Goal: Information Seeking & Learning: Learn about a topic

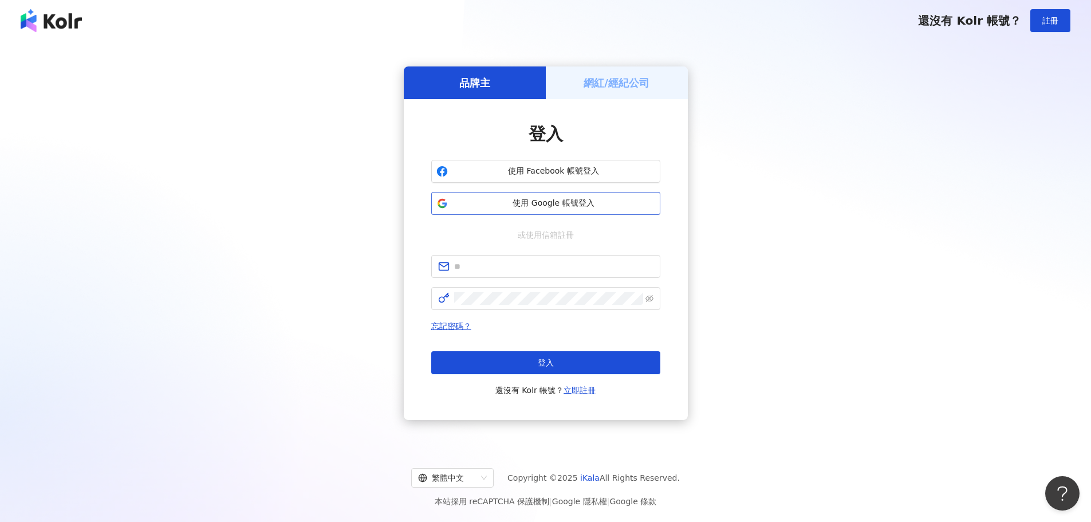
click at [508, 198] on span "使用 Google 帳號登入" at bounding box center [553, 203] width 203 height 11
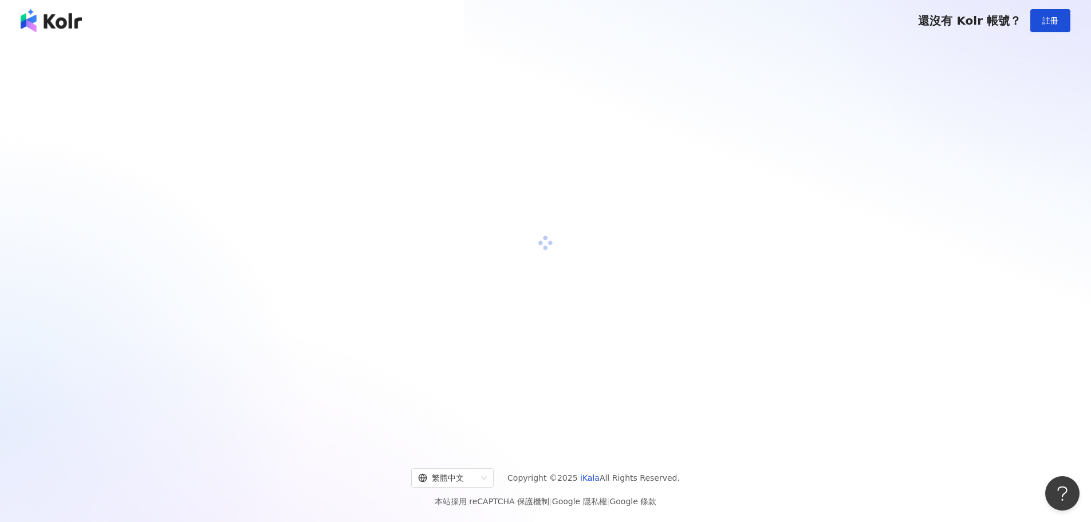
scroll to position [53, 0]
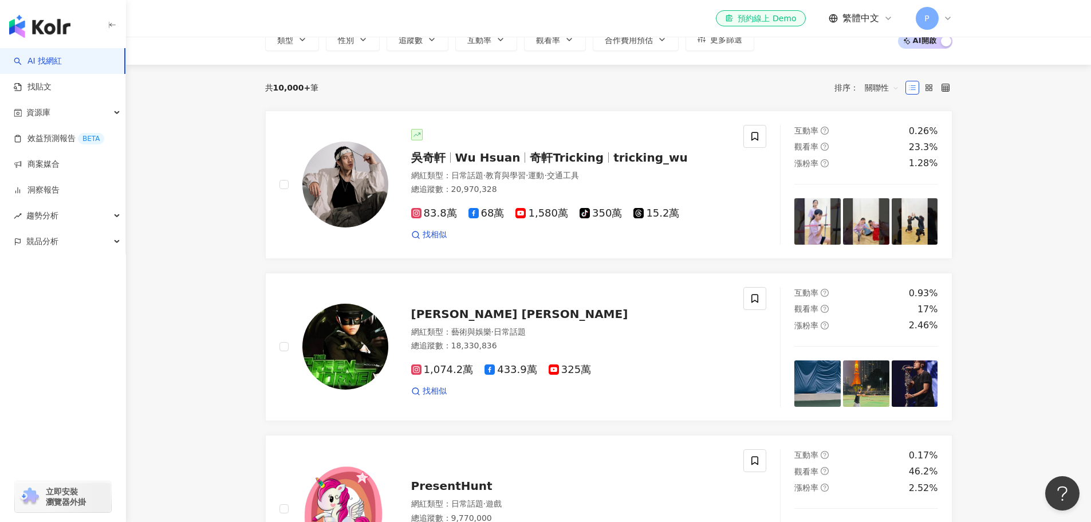
scroll to position [114, 0]
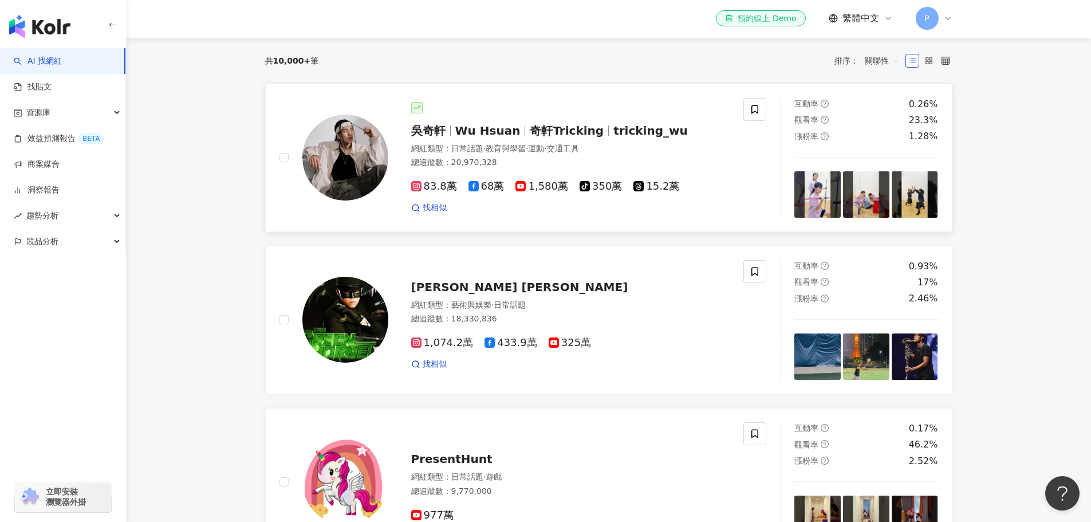
click at [426, 129] on span "吳奇軒" at bounding box center [428, 131] width 34 height 14
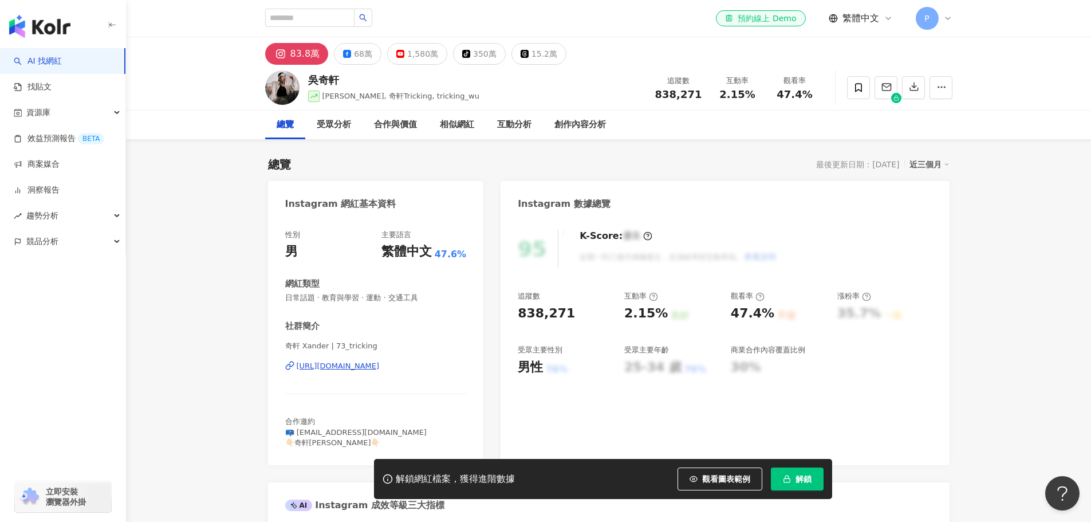
click at [801, 479] on span "解鎖" at bounding box center [803, 478] width 16 height 9
click at [895, 238] on div "95 K-Score : 優良 近期一到三個月積極發文，且漲粉率與互動率高。 查看說明" at bounding box center [725, 249] width 414 height 38
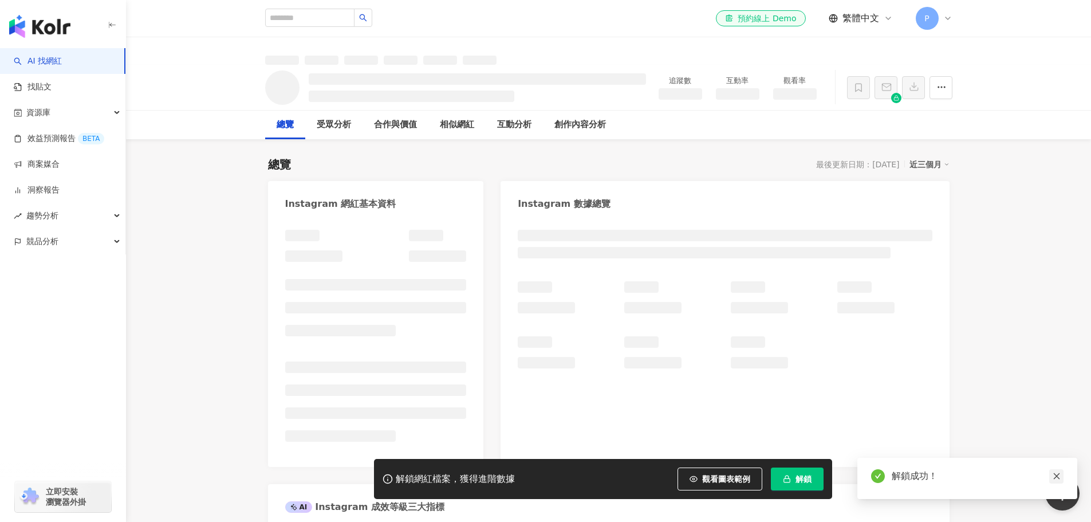
click at [1060, 476] on link at bounding box center [1056, 476] width 14 height 14
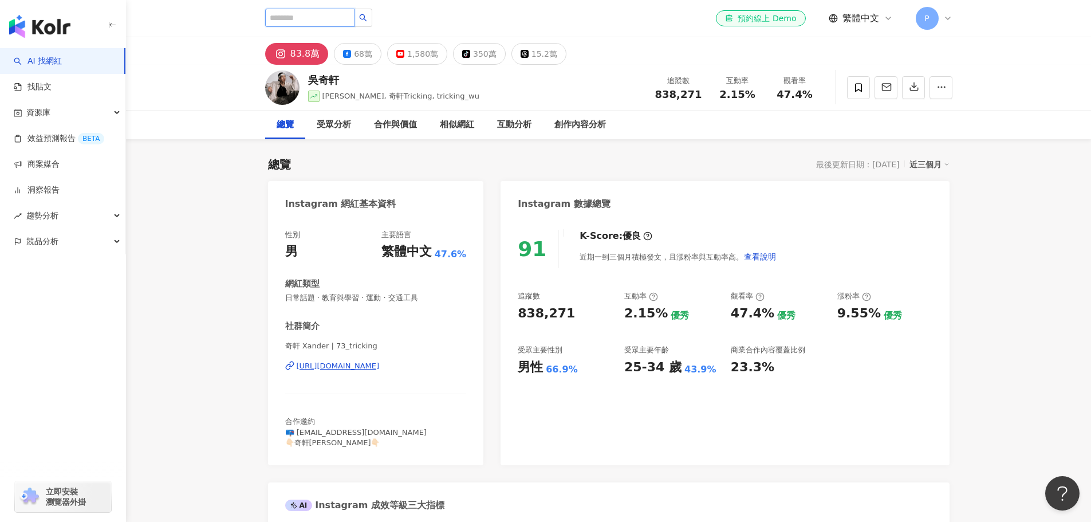
click at [337, 18] on input "search" at bounding box center [309, 18] width 89 height 18
click at [372, 12] on button "button" at bounding box center [363, 18] width 18 height 18
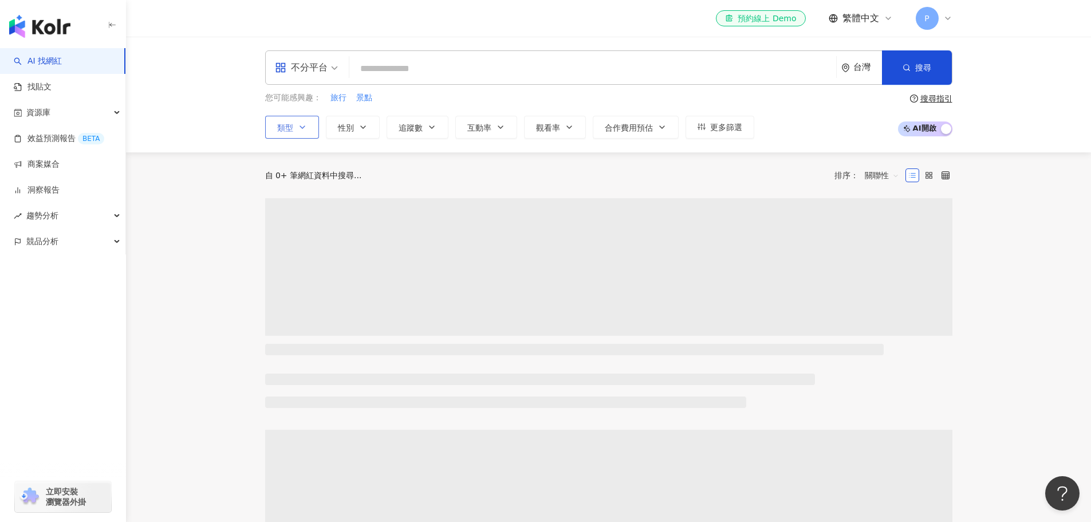
click at [291, 132] on span "類型" at bounding box center [285, 127] width 16 height 9
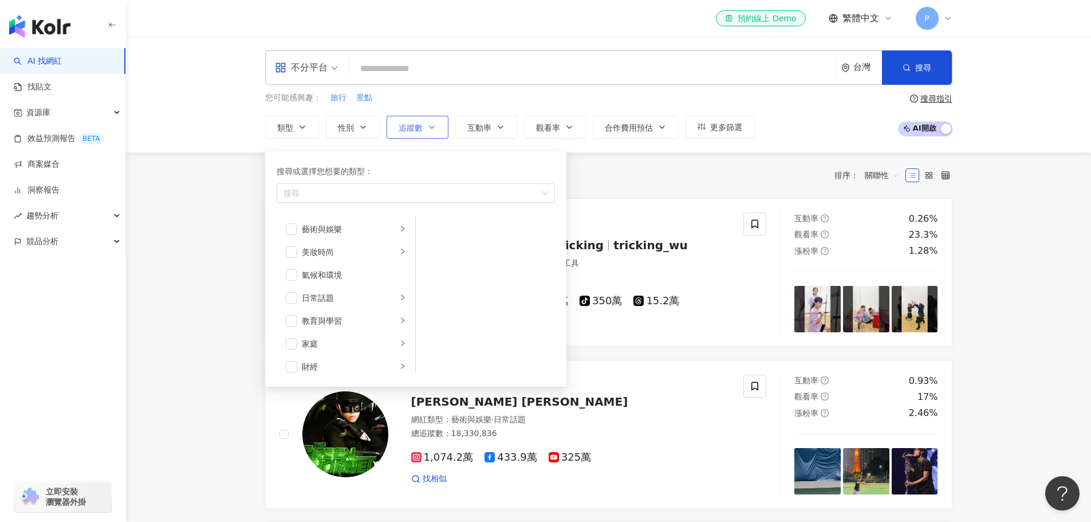
click at [410, 134] on button "追蹤數" at bounding box center [417, 127] width 62 height 23
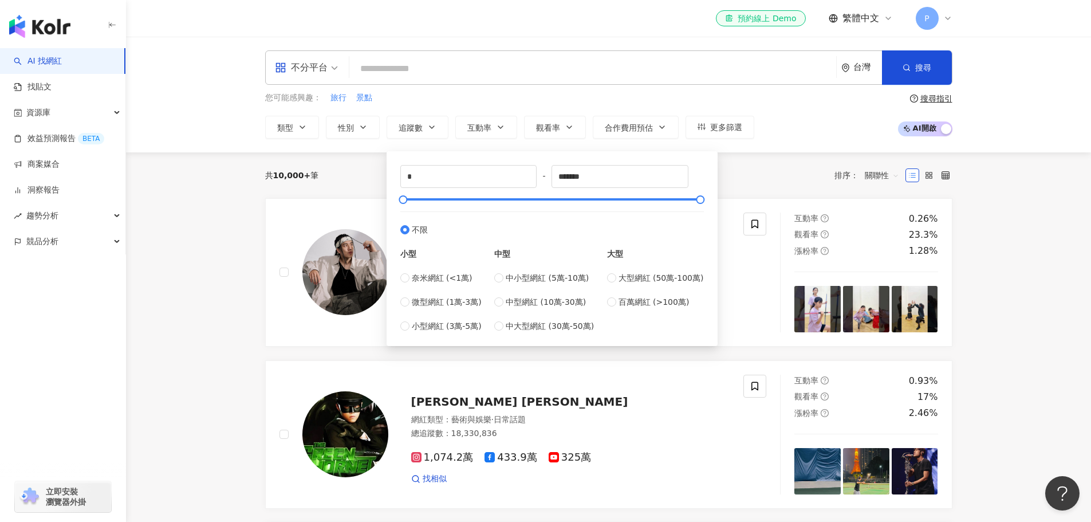
click at [360, 179] on div "共 10,000+ 筆 排序： 關聯性" at bounding box center [608, 175] width 687 height 18
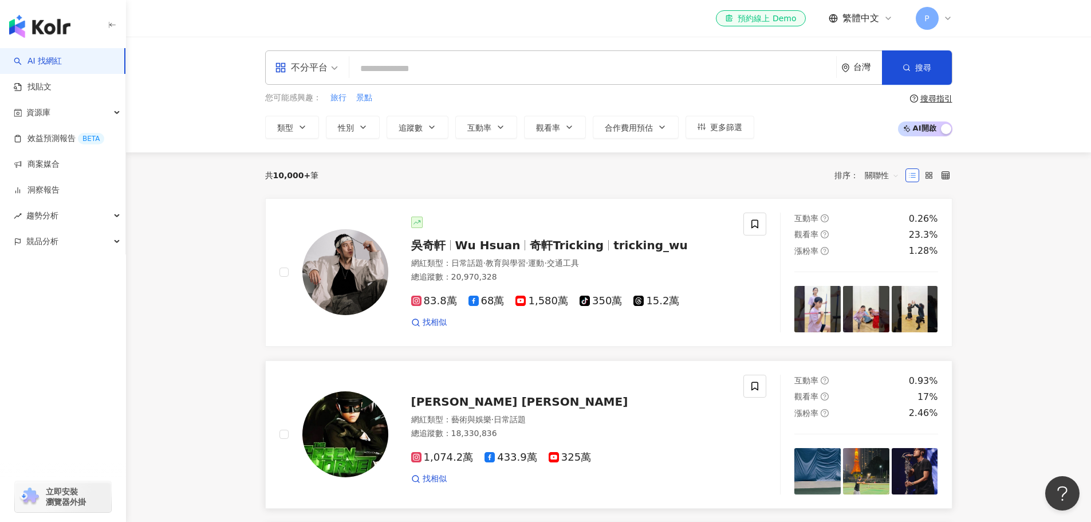
click at [473, 401] on span "[PERSON_NAME] 周杰倫" at bounding box center [519, 401] width 217 height 14
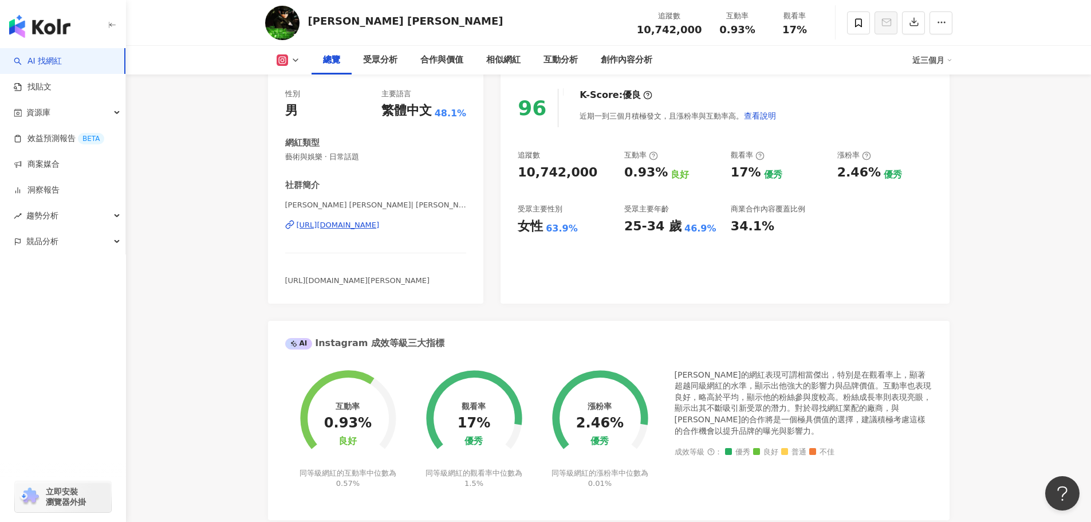
scroll to position [114, 0]
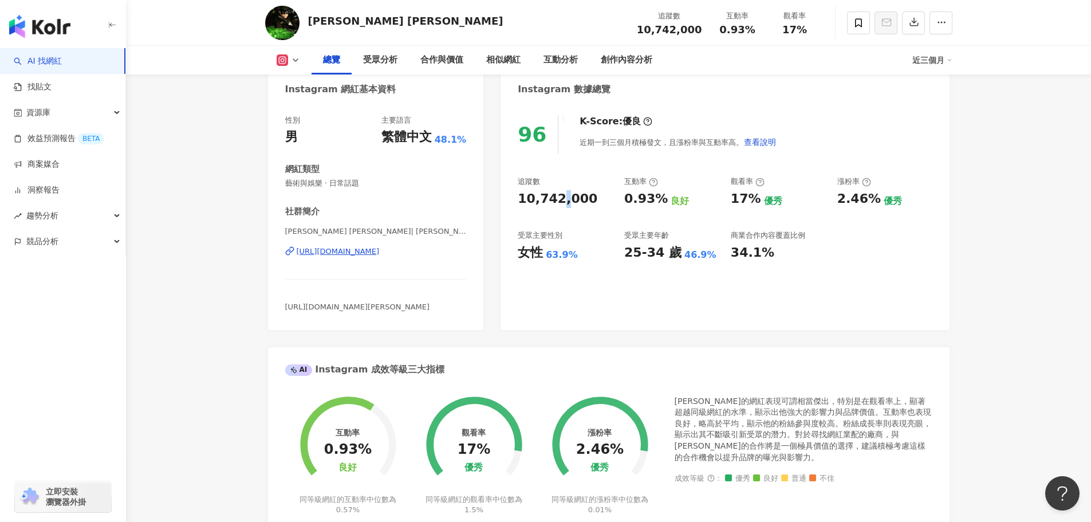
click at [560, 200] on div "10,742,000" at bounding box center [558, 199] width 80 height 18
drag, startPoint x: 581, startPoint y: 200, endPoint x: 516, endPoint y: 203, distance: 65.4
click at [516, 203] on div "96 K-Score : 優良 近期一到三個月積極發文，且漲粉率與互動率高。 查看說明 追蹤數 10,742,000 互動率 0.93% 良好 觀看率 17%…" at bounding box center [724, 217] width 448 height 226
click at [341, 443] on div "0.93%" at bounding box center [348, 449] width 48 height 16
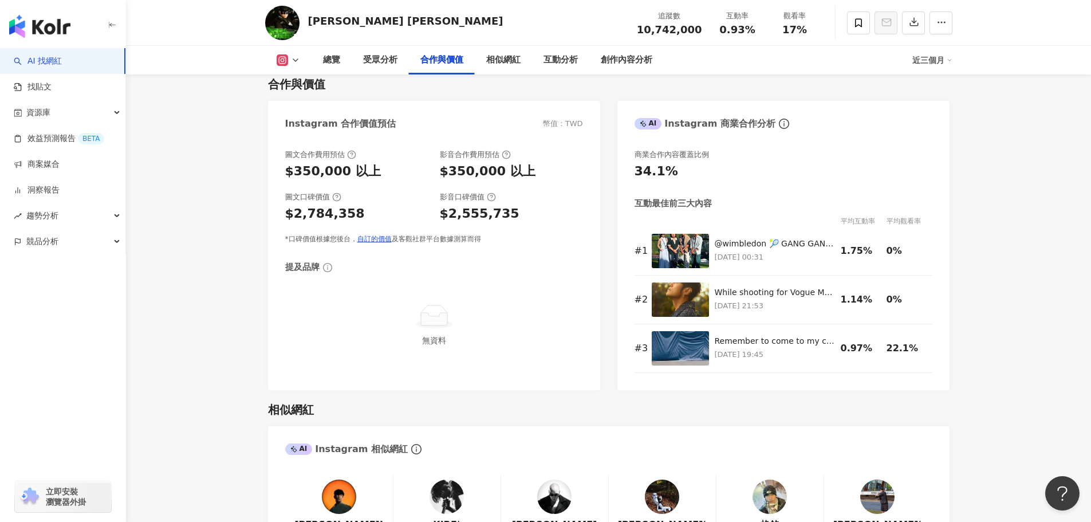
scroll to position [1546, 0]
drag, startPoint x: 535, startPoint y: 197, endPoint x: 263, endPoint y: 188, distance: 271.5
click at [535, 267] on div "提及品牌 無資料" at bounding box center [434, 314] width 298 height 104
drag, startPoint x: 528, startPoint y: 204, endPoint x: 429, endPoint y: 187, distance: 99.9
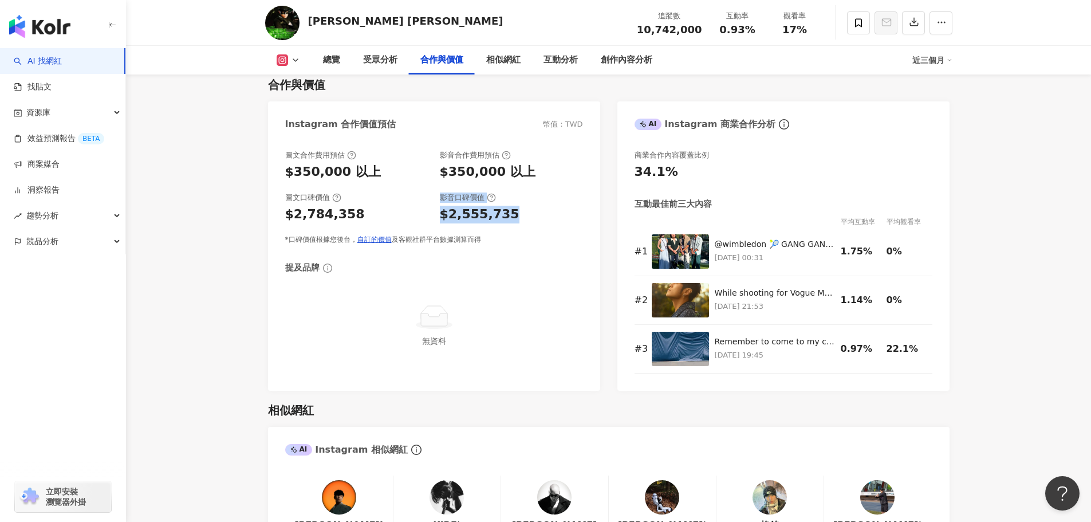
click at [429, 192] on div "圖文口碑價值 $2,784,358 影音口碑價值 $2,555,735" at bounding box center [434, 207] width 298 height 31
click at [556, 207] on div "圖文合作費用預估 $350,000 以上 影音合作費用預估 $350,000 以上 圖文口碑價值 $2,784,358 影音口碑價值 $2,555,735 *…" at bounding box center [434, 197] width 298 height 94
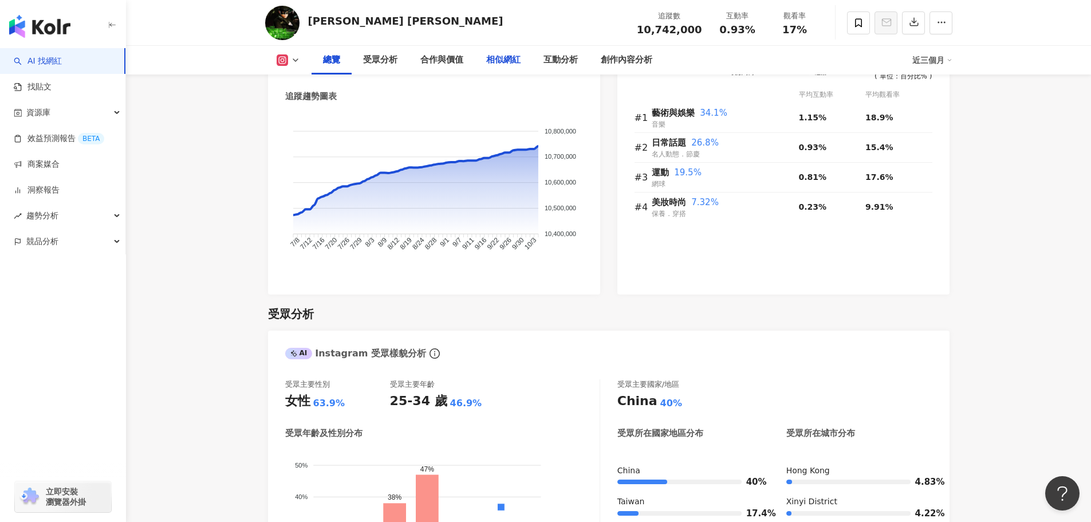
click at [504, 63] on div "相似網紅" at bounding box center [503, 60] width 34 height 14
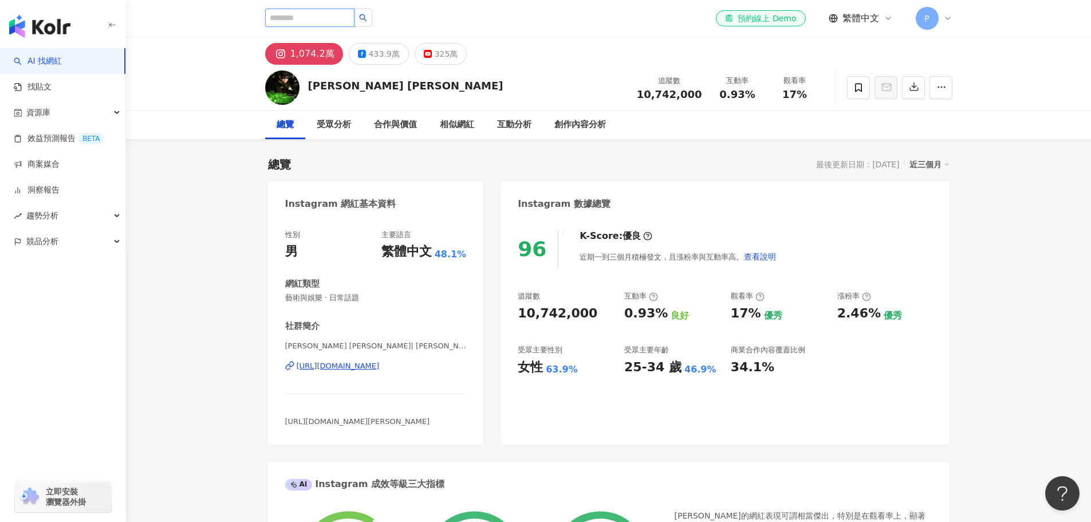
click at [334, 17] on input "search" at bounding box center [309, 18] width 89 height 18
click at [354, 17] on input "search" at bounding box center [309, 18] width 89 height 18
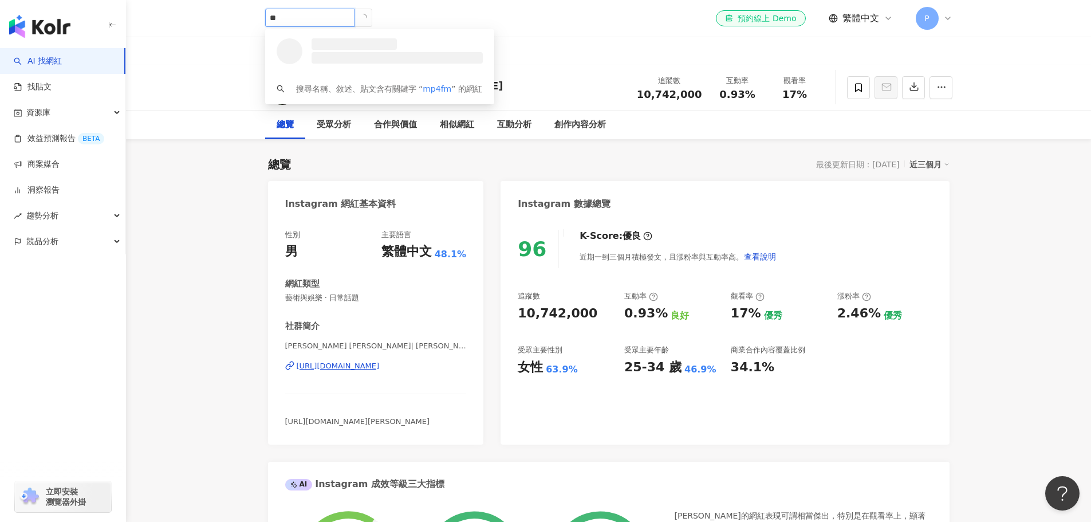
type input "*"
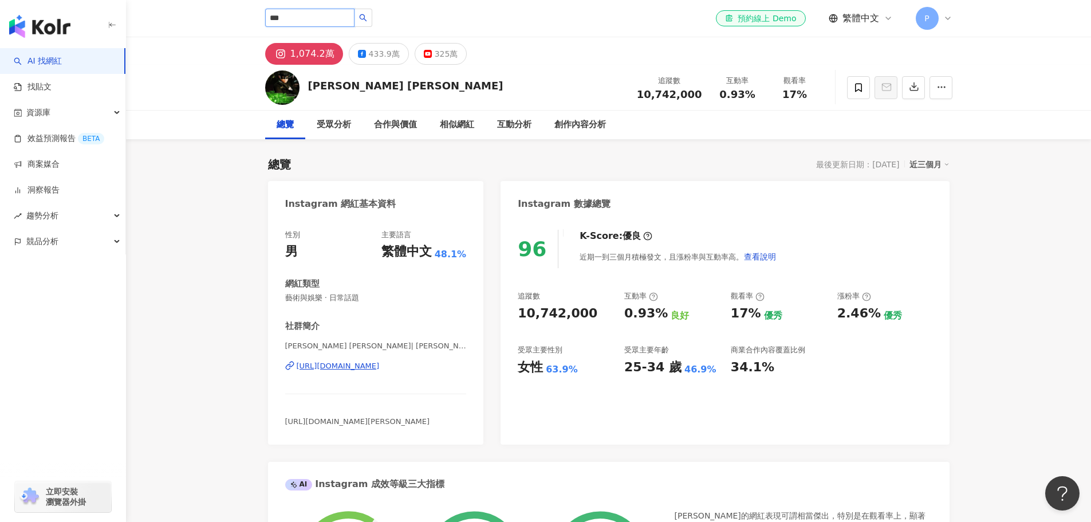
type input "***"
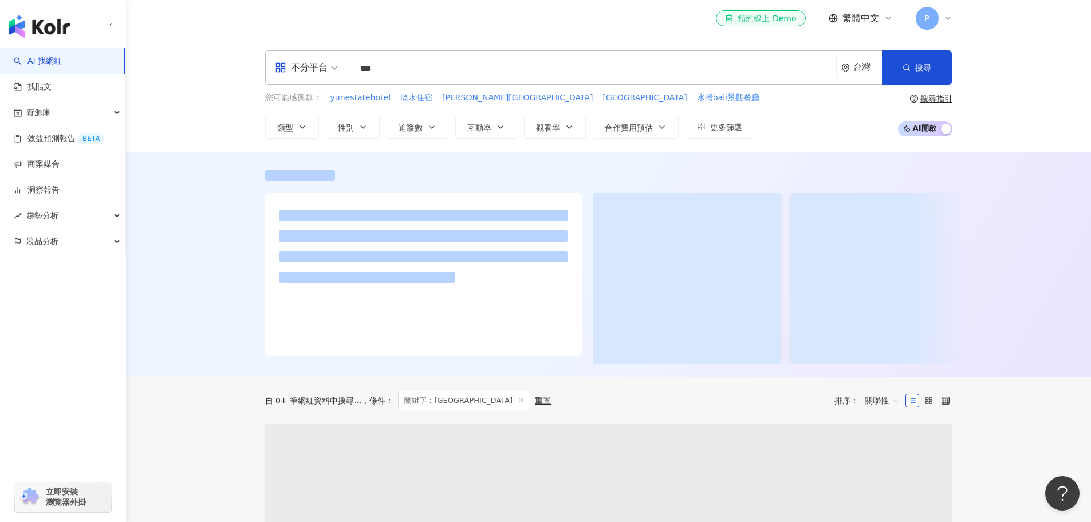
click at [429, 66] on input "***" at bounding box center [592, 69] width 477 height 22
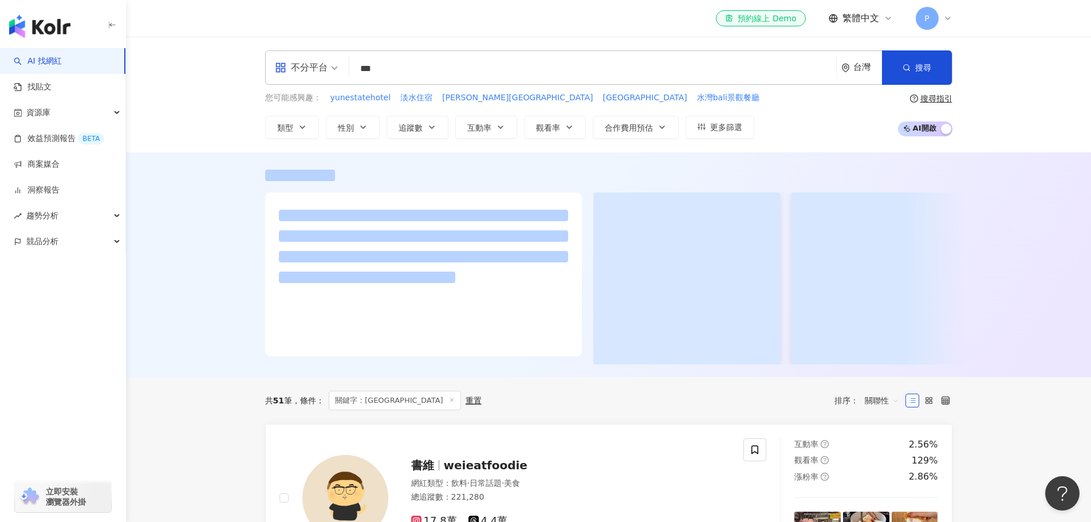
click at [545, 76] on input "***" at bounding box center [592, 69] width 477 height 22
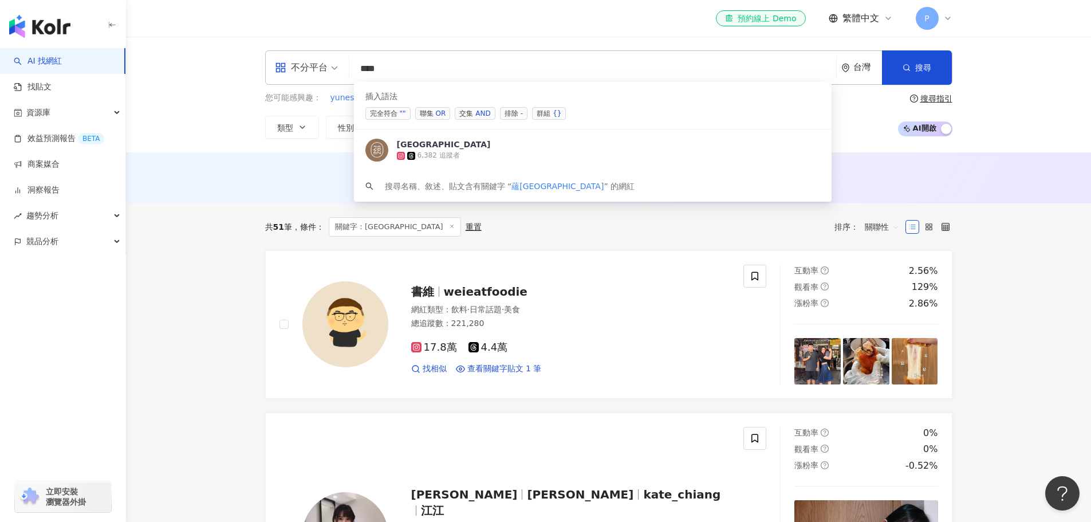
click at [479, 113] on div "AND" at bounding box center [482, 113] width 15 height 11
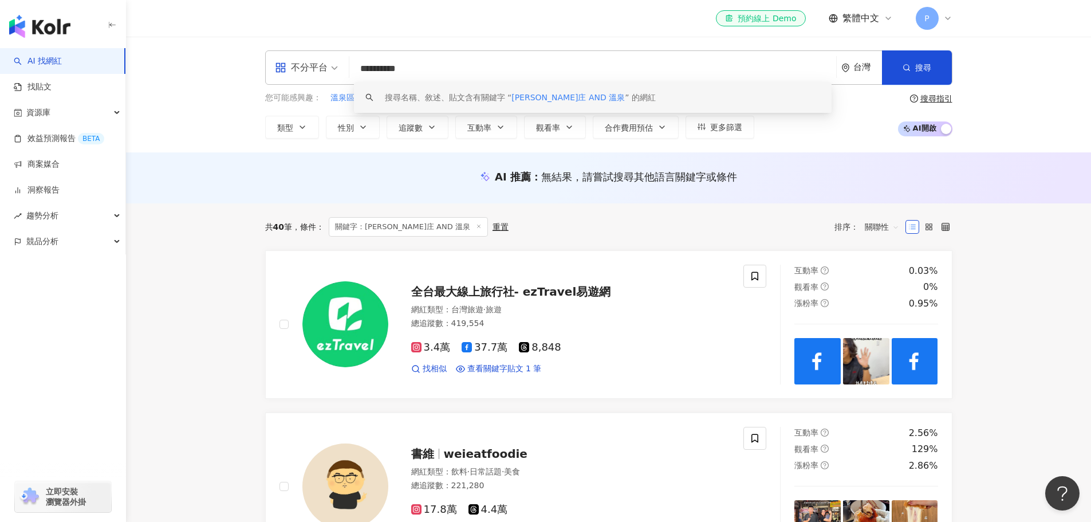
drag, startPoint x: 441, startPoint y: 66, endPoint x: 370, endPoint y: 65, distance: 70.4
click at [370, 65] on input "**********" at bounding box center [592, 69] width 477 height 22
type input "**********"
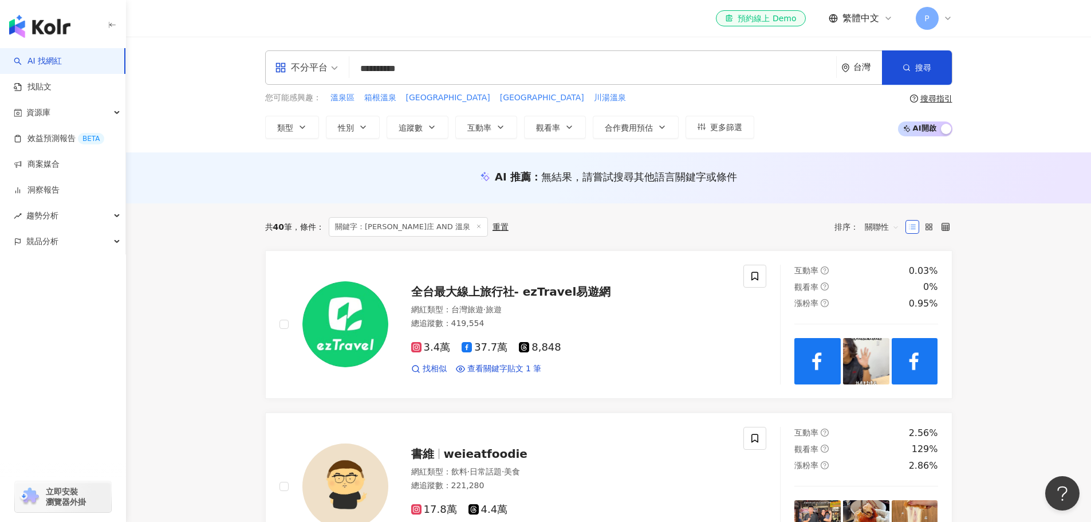
click at [417, 57] on div "**********" at bounding box center [608, 67] width 687 height 34
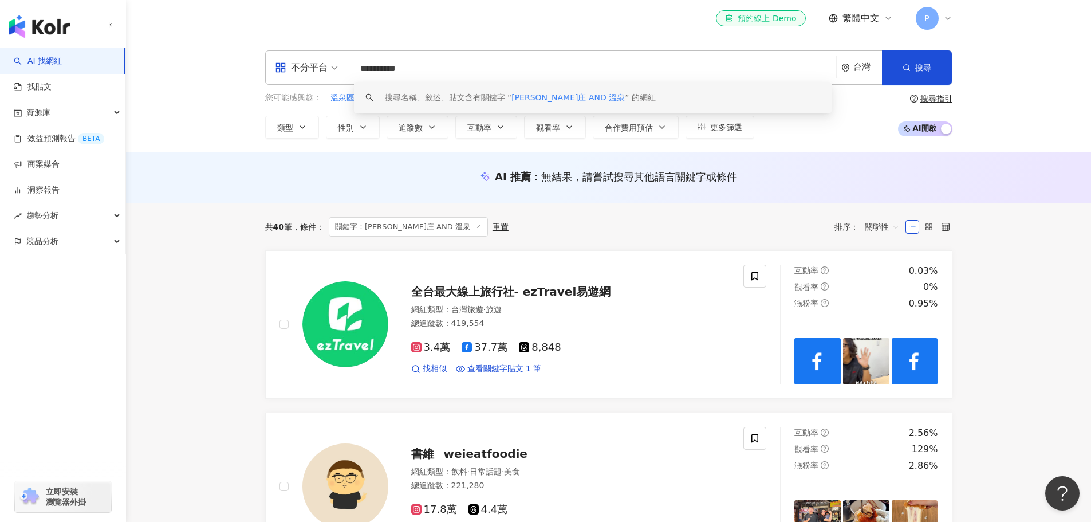
drag, startPoint x: 385, startPoint y: 70, endPoint x: 359, endPoint y: 70, distance: 26.3
click at [359, 70] on input "**********" at bounding box center [592, 69] width 477 height 22
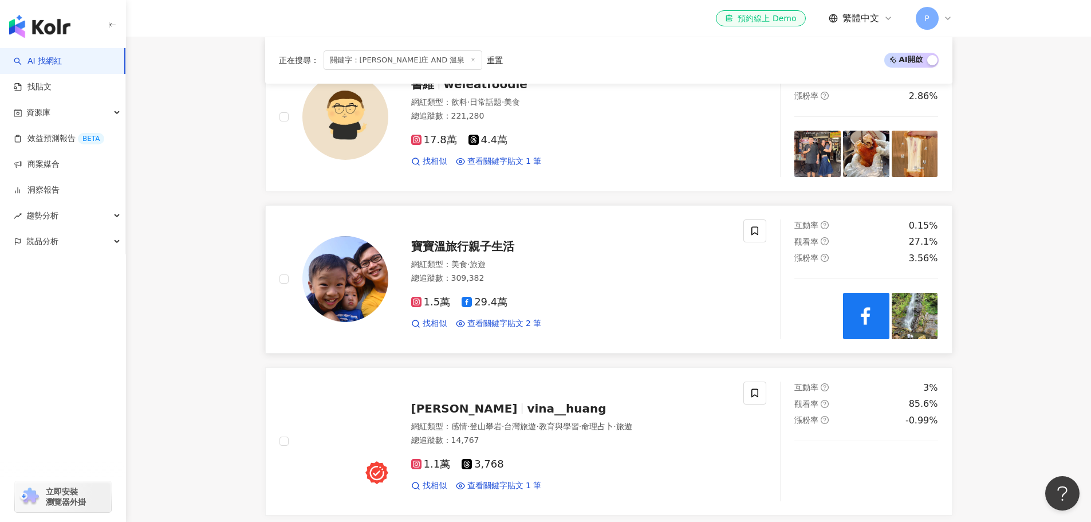
scroll to position [401, 0]
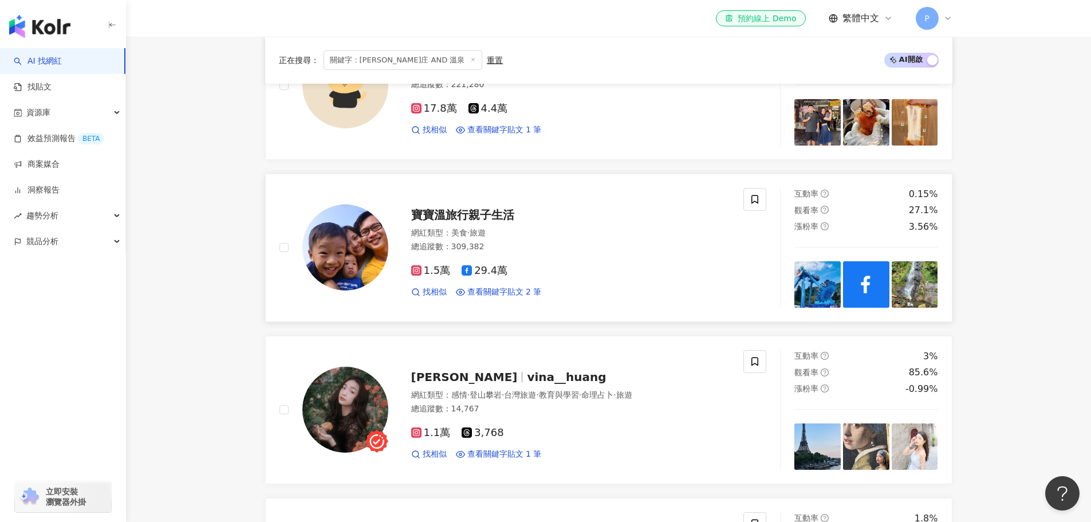
click at [468, 215] on span "寶寶溫旅行親子生活" at bounding box center [462, 215] width 103 height 14
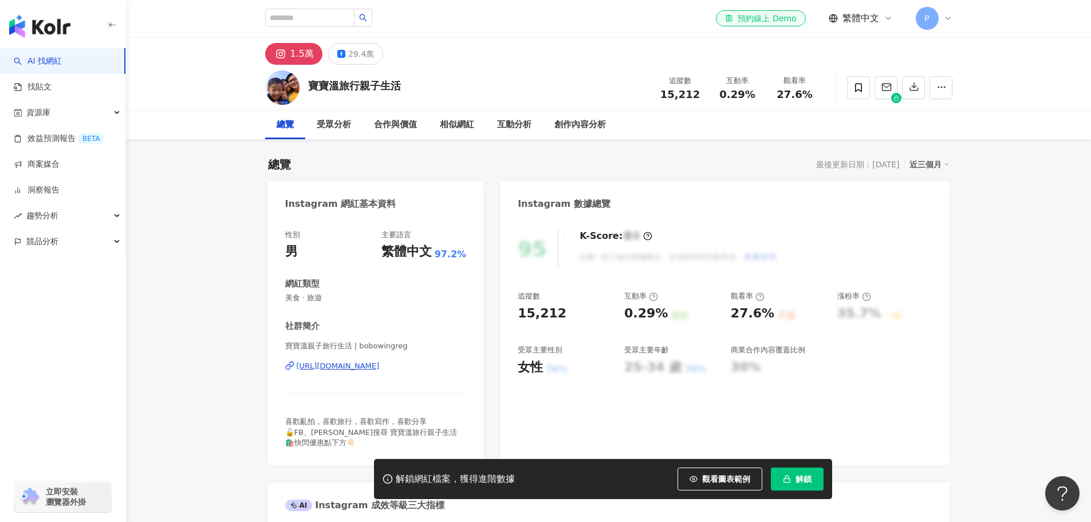
click at [797, 478] on span "解鎖" at bounding box center [803, 478] width 16 height 9
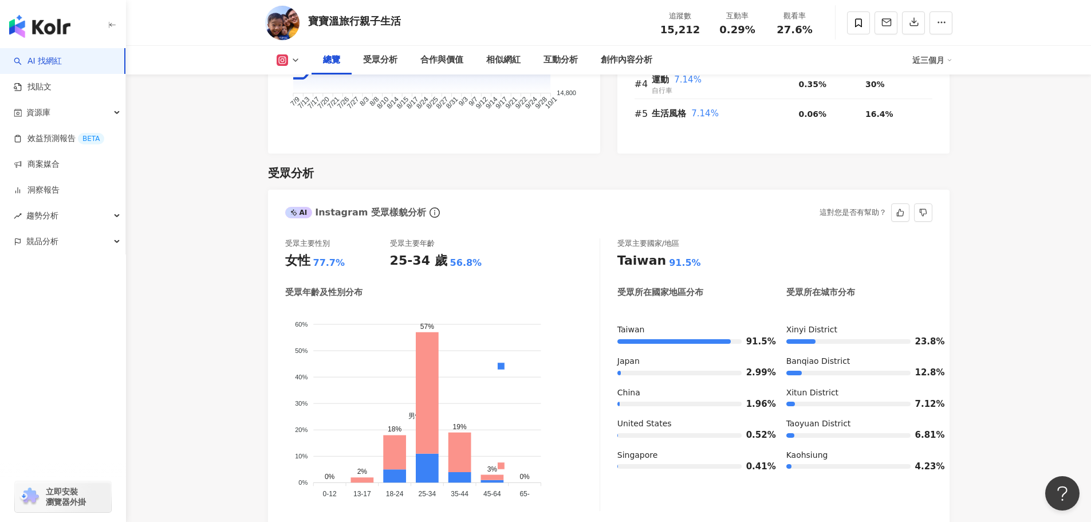
scroll to position [973, 0]
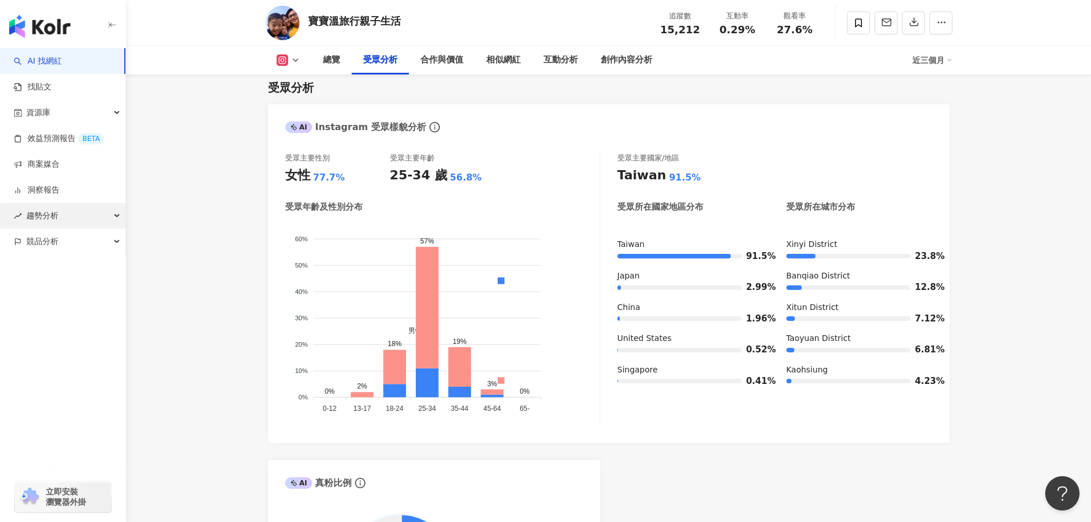
click at [105, 216] on div "趨勢分析" at bounding box center [62, 216] width 125 height 26
click at [109, 311] on div "競品分析" at bounding box center [62, 319] width 125 height 26
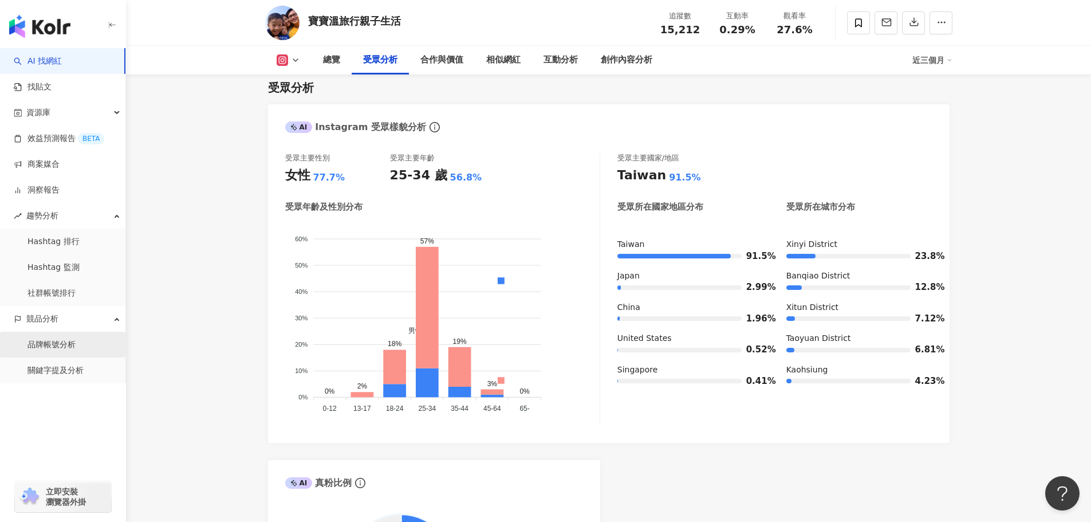
click at [50, 345] on link "品牌帳號分析" at bounding box center [51, 344] width 48 height 11
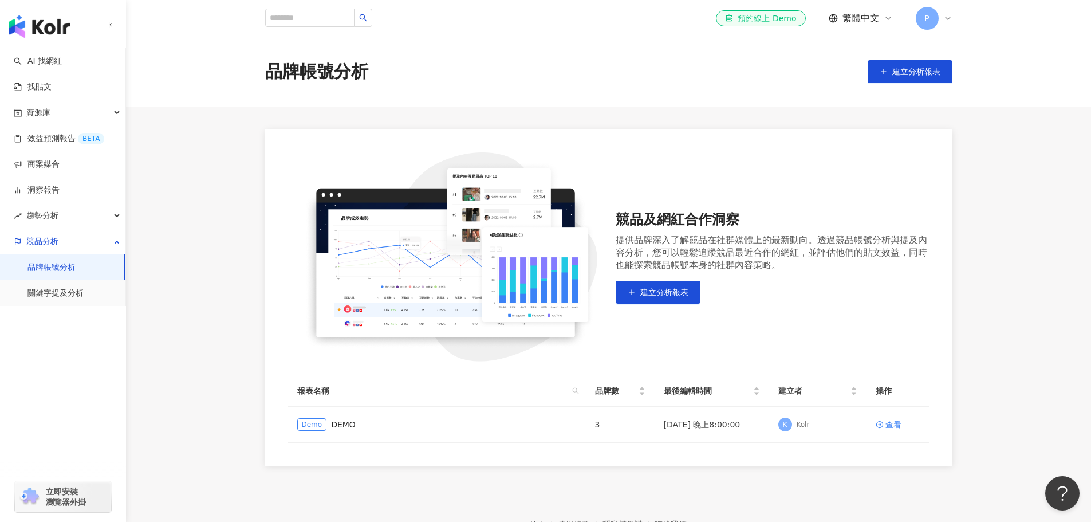
scroll to position [71, 0]
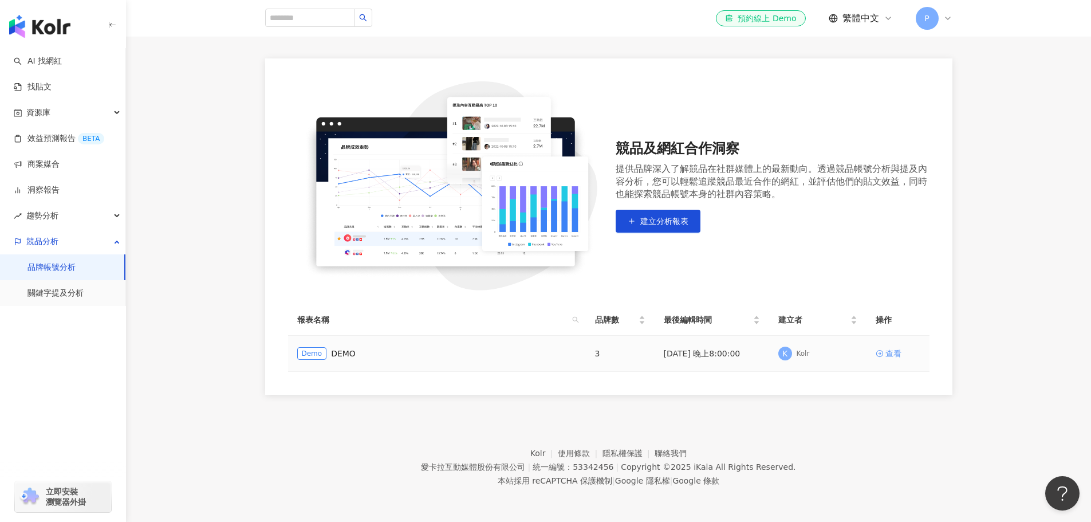
click at [887, 352] on div "查看" at bounding box center [893, 353] width 16 height 13
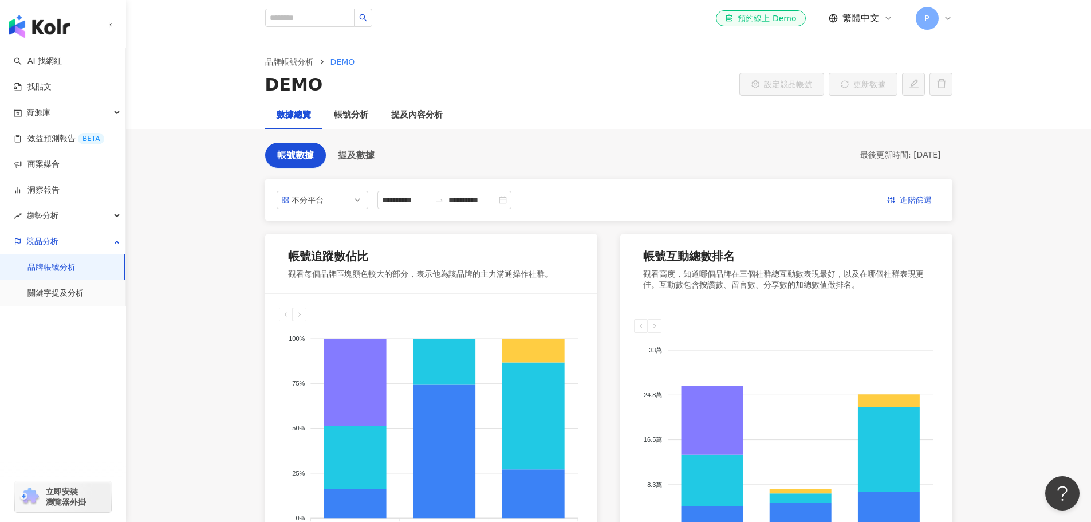
click at [113, 25] on icon "button" at bounding box center [112, 25] width 9 height 9
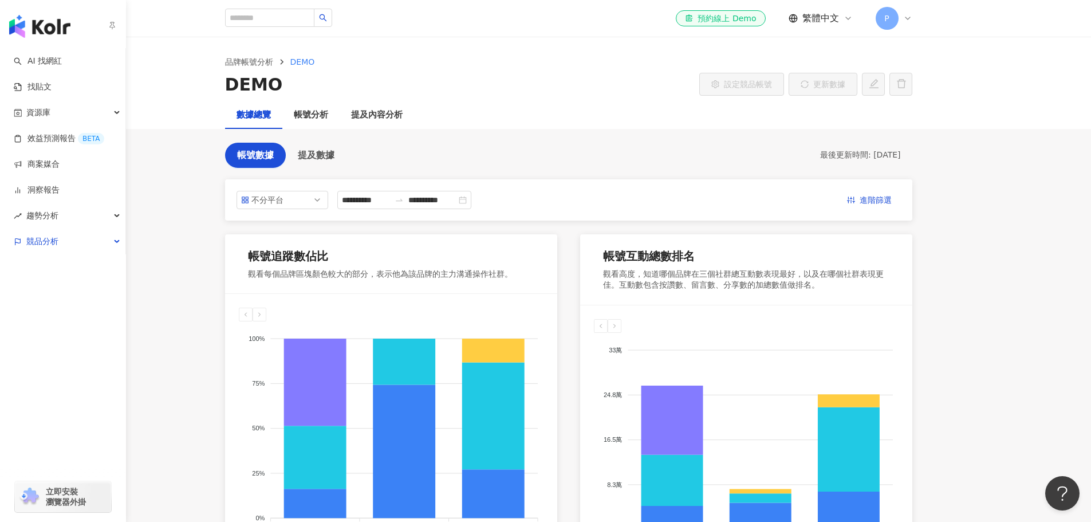
click at [46, 29] on img "button" at bounding box center [39, 26] width 61 height 23
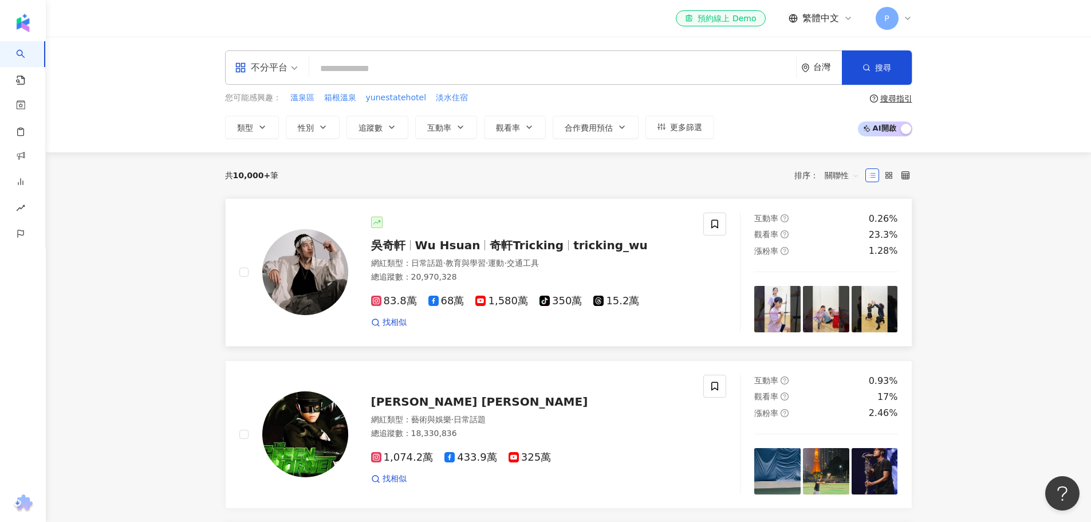
scroll to position [114, 0]
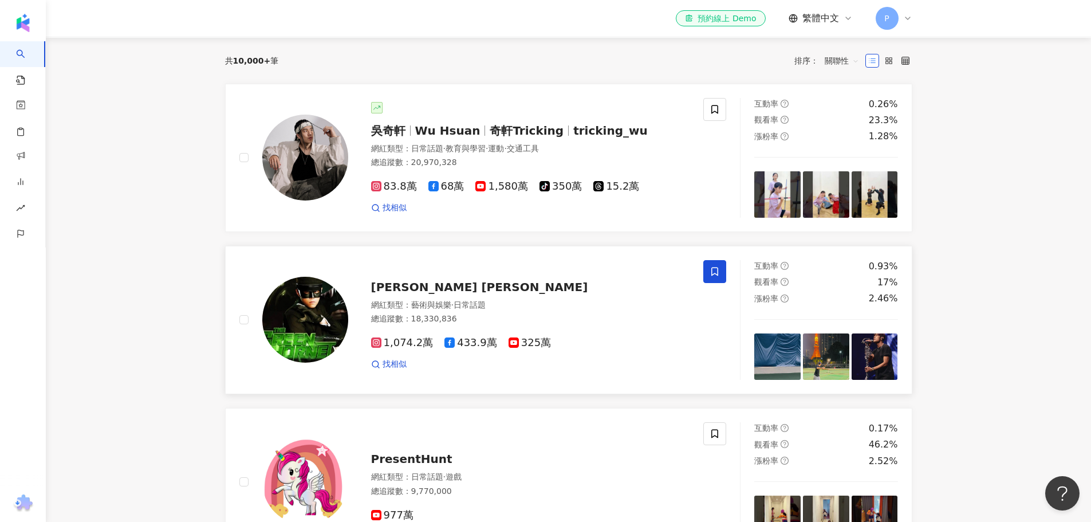
click at [713, 274] on icon at bounding box center [714, 271] width 7 height 9
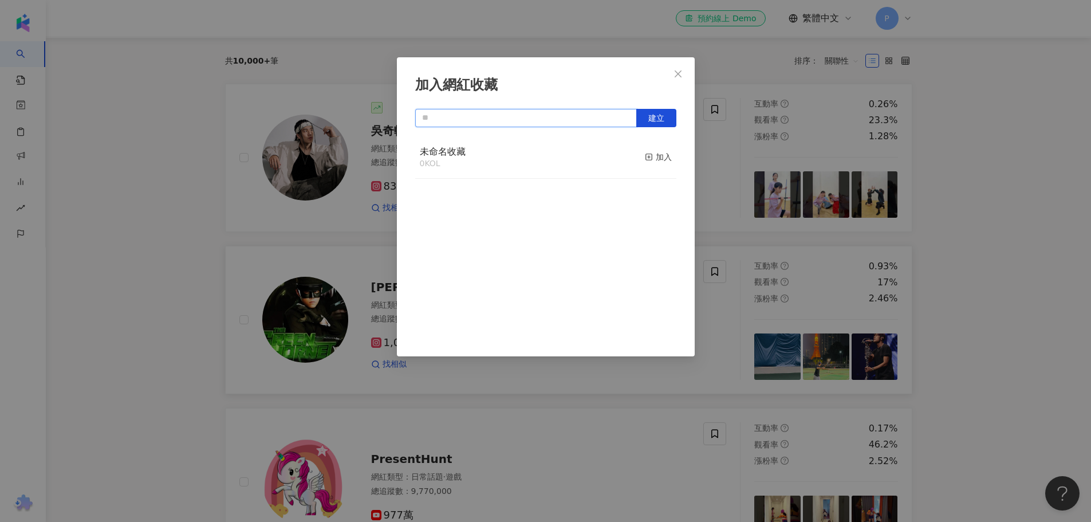
click at [517, 117] on input "text" at bounding box center [526, 118] width 222 height 18
click at [674, 73] on icon "close" at bounding box center [677, 73] width 9 height 9
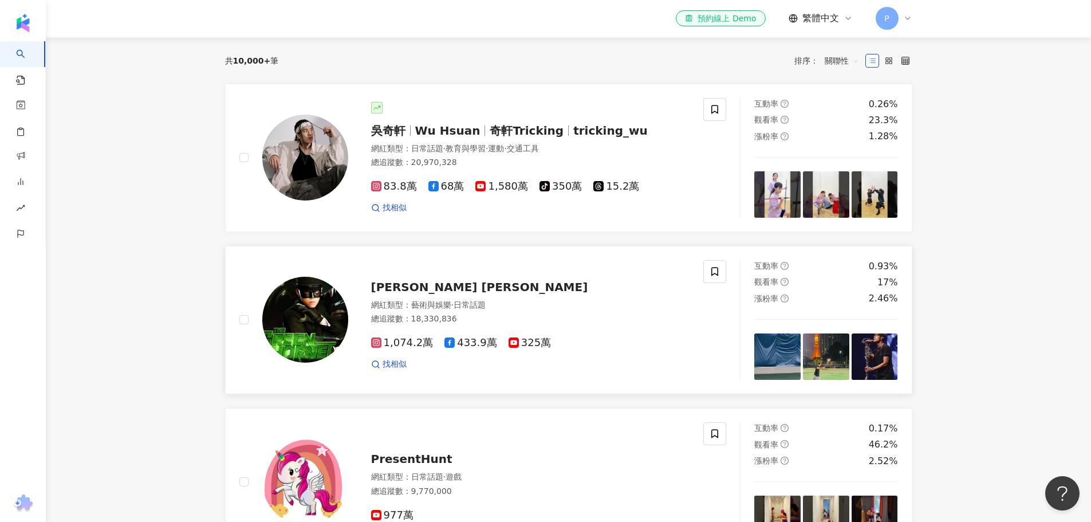
click at [425, 286] on span "Jay Chou 周杰倫" at bounding box center [479, 287] width 217 height 14
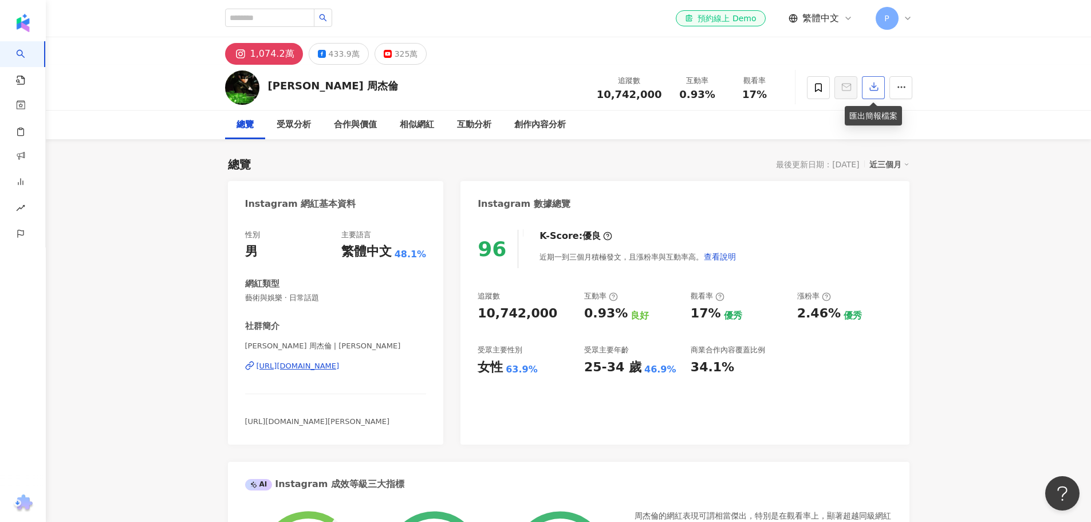
click at [875, 88] on icon "button" at bounding box center [874, 87] width 8 height 8
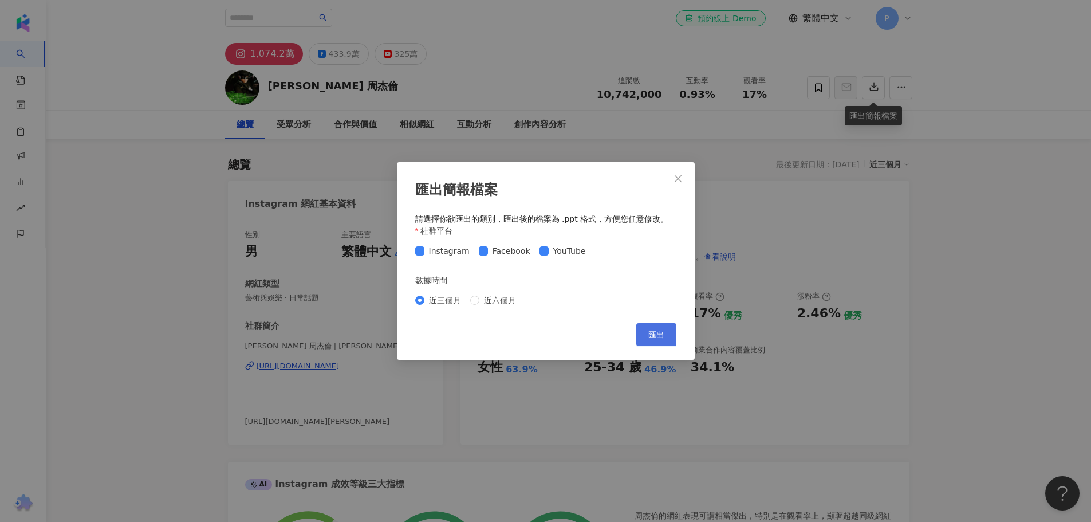
click at [667, 335] on button "匯出" at bounding box center [656, 334] width 40 height 23
click at [683, 174] on span "Close" at bounding box center [677, 178] width 23 height 9
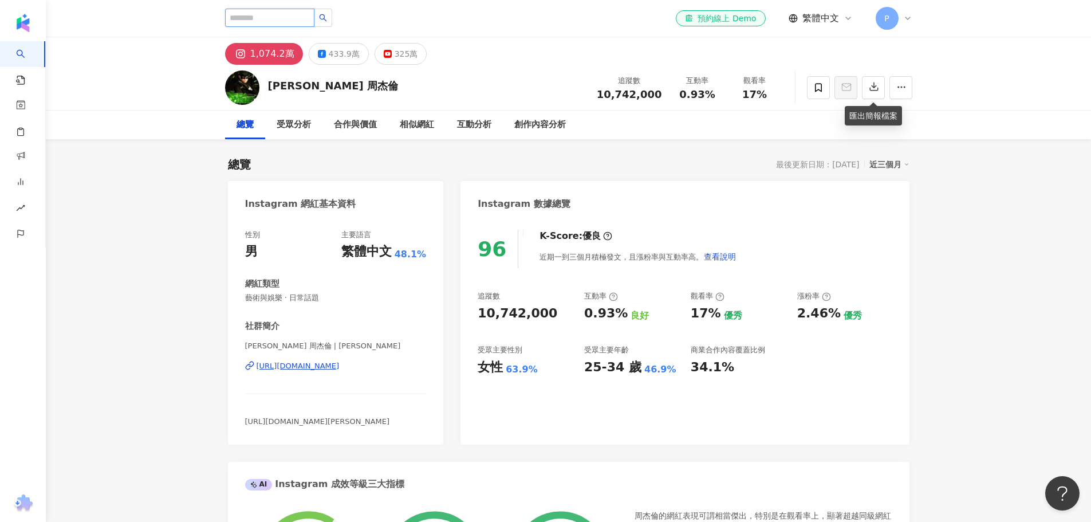
click at [295, 14] on input "search" at bounding box center [269, 18] width 89 height 18
click at [294, 18] on input "search" at bounding box center [269, 18] width 89 height 18
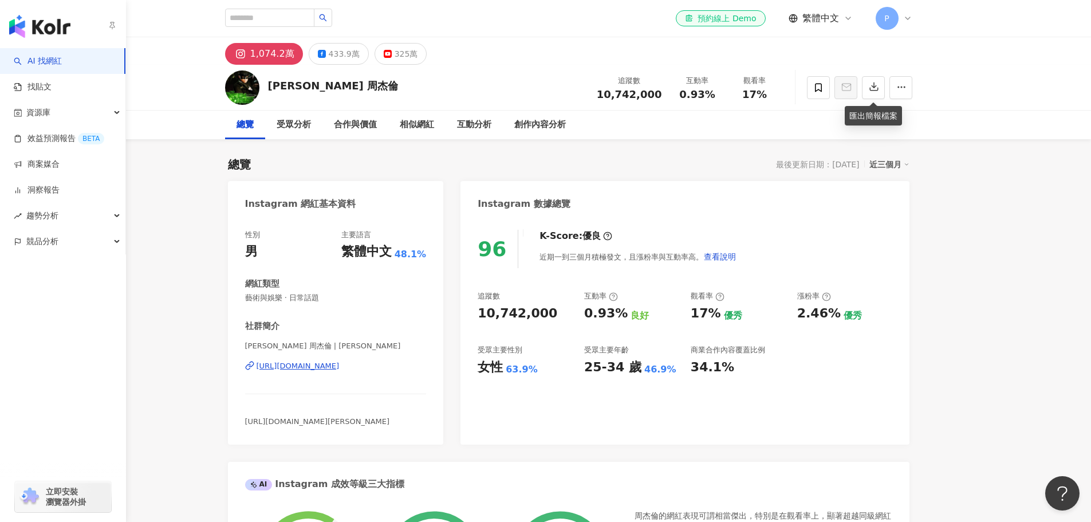
click at [37, 25] on img "button" at bounding box center [39, 26] width 61 height 23
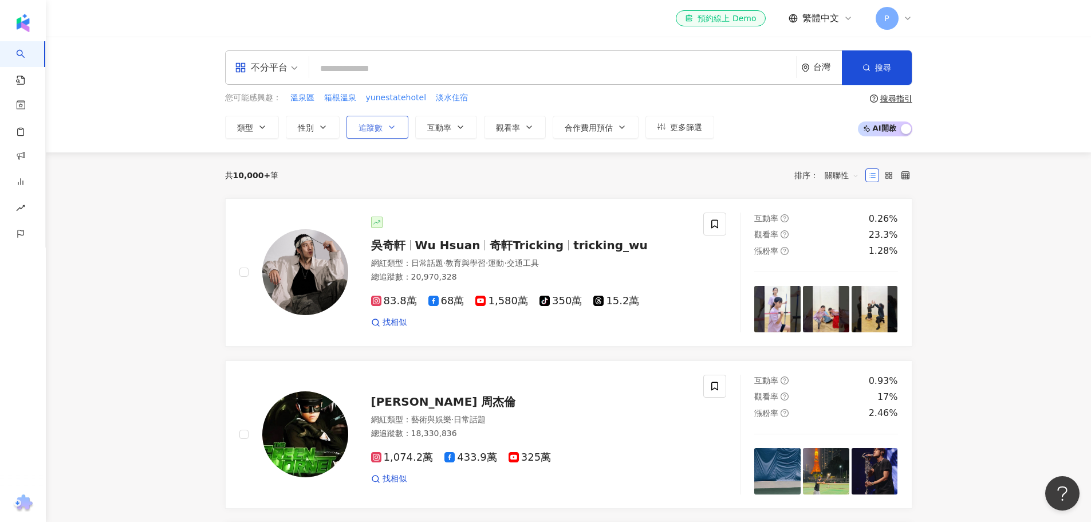
click at [384, 128] on button "追蹤數" at bounding box center [377, 127] width 62 height 23
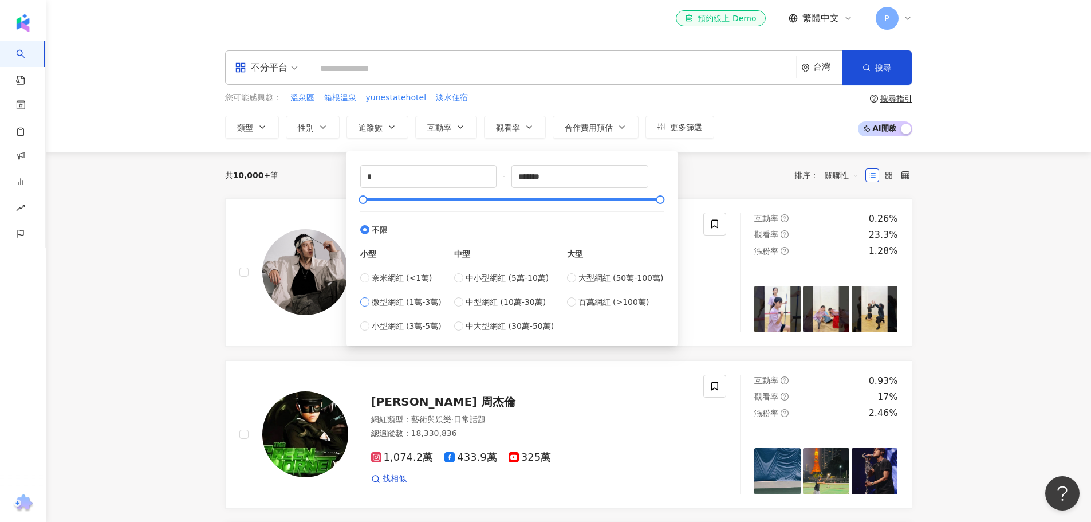
click at [419, 304] on span "微型網紅 (1萬-3萬)" at bounding box center [407, 301] width 70 height 13
type input "*****"
click at [770, 121] on div "您可能感興趣： 溫泉區 箱根溫泉 yunestatehotel 淡水住宿 類型 性別 追蹤數 互動率 觀看率 合作費用預估 更多篩選 ***** - ****…" at bounding box center [568, 115] width 687 height 47
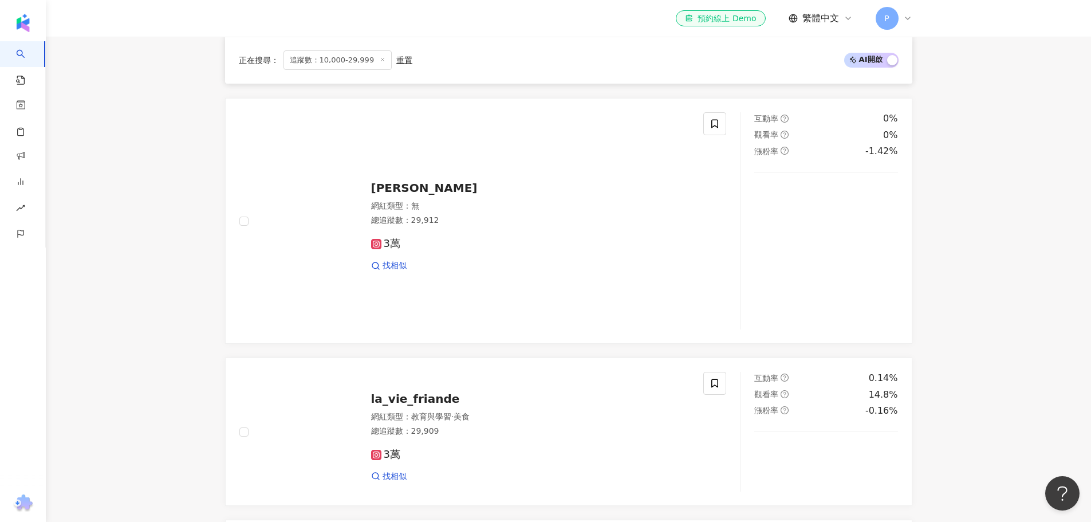
scroll to position [1717, 0]
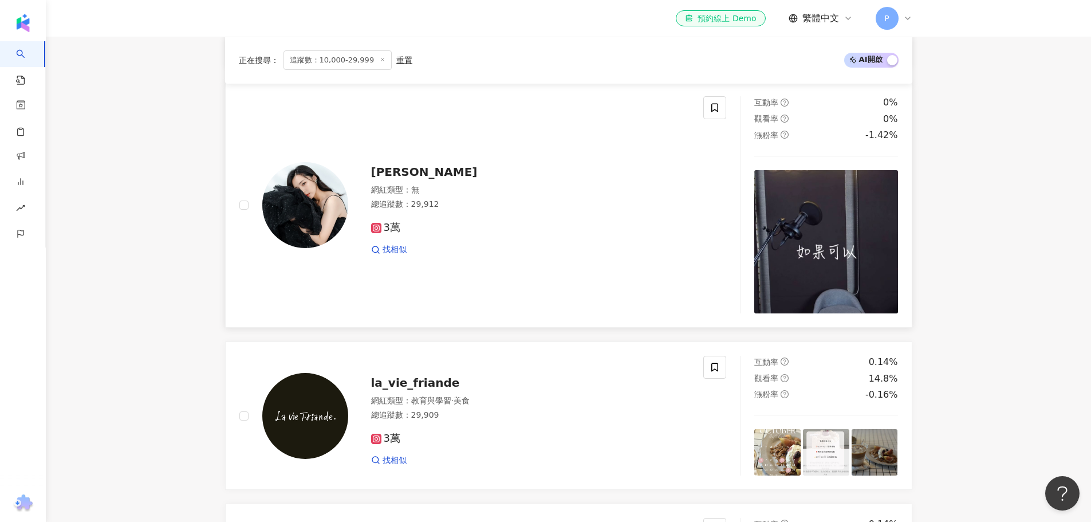
click at [238, 299] on div "絢兒Shimmer 網紅類型 ： 無 總追蹤數 ： 29,912 3萬 找相似" at bounding box center [483, 204] width 515 height 217
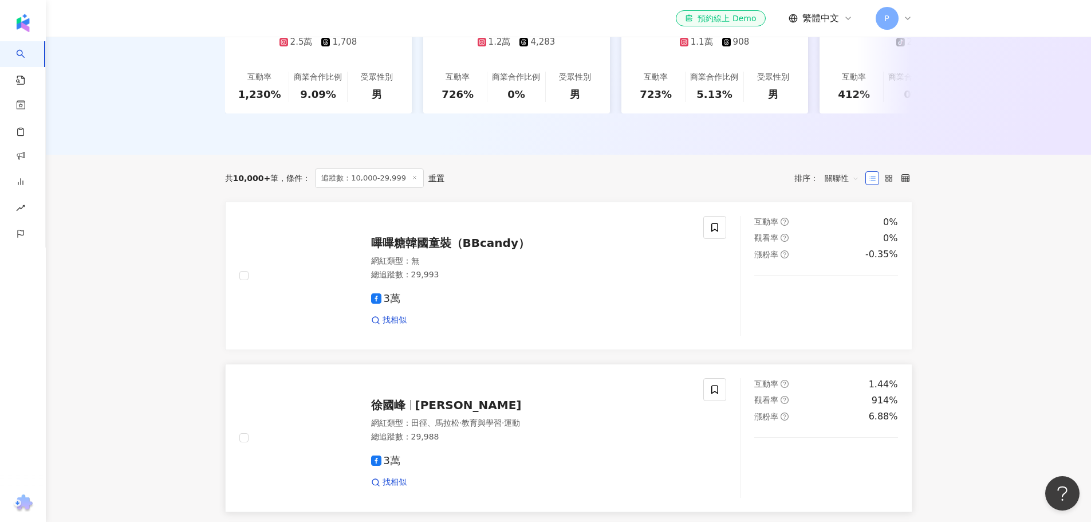
scroll to position [229, 0]
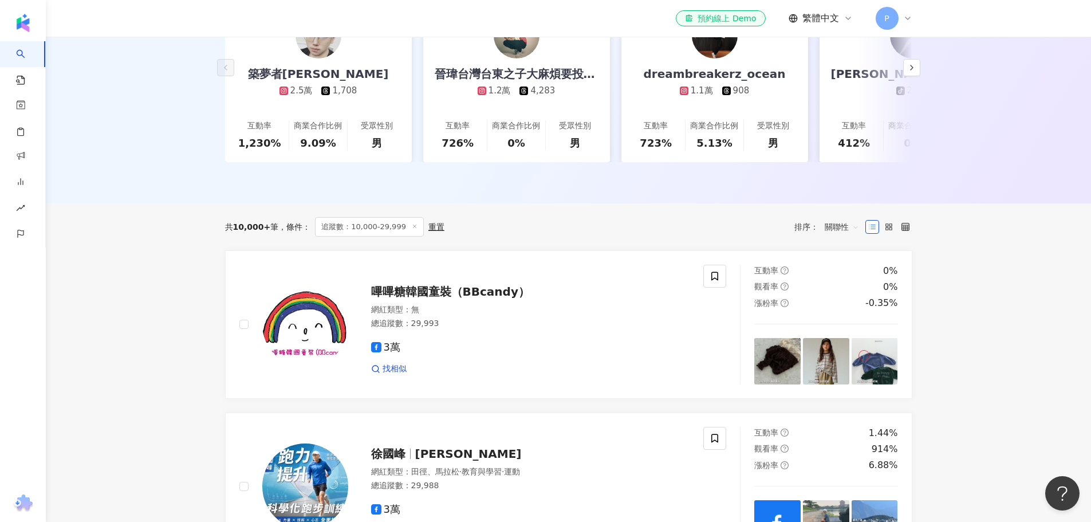
click at [845, 224] on span "關聯性" at bounding box center [841, 227] width 34 height 18
click at [849, 266] on div "追蹤數" at bounding box center [841, 264] width 29 height 13
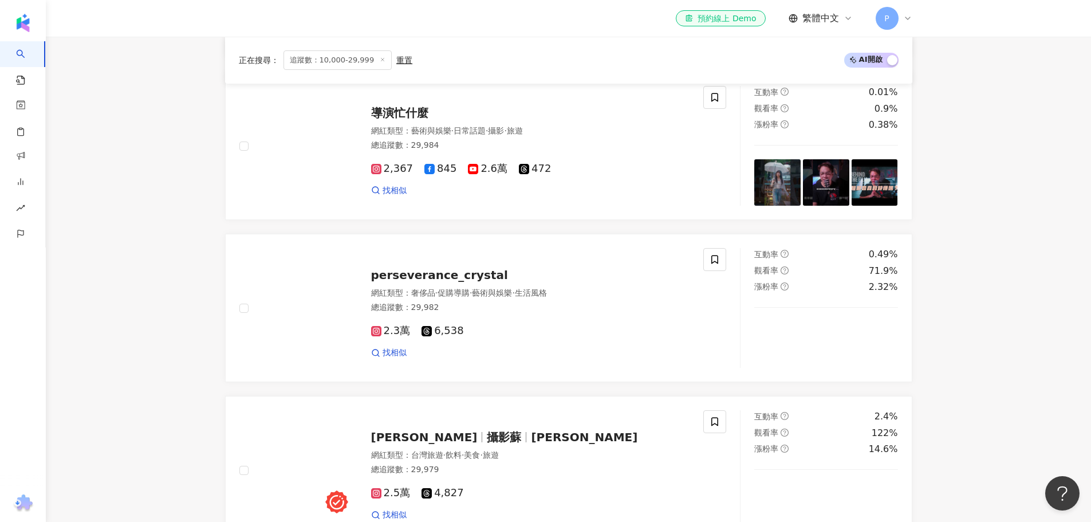
scroll to position [1775, 0]
